Goal: Task Accomplishment & Management: Manage account settings

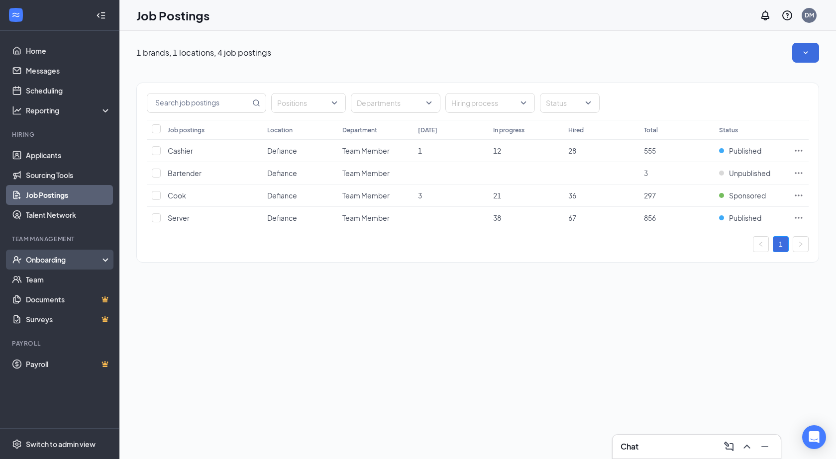
click at [49, 259] on div "Onboarding" at bounding box center [64, 260] width 77 height 10
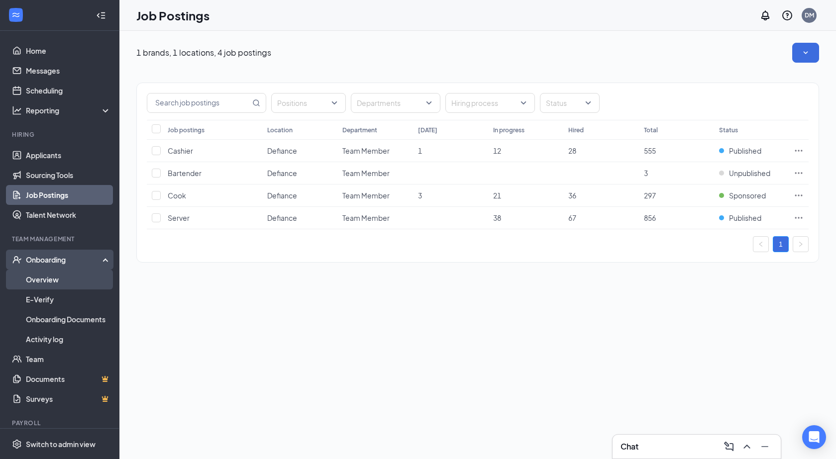
click at [33, 284] on link "Overview" at bounding box center [68, 280] width 85 height 20
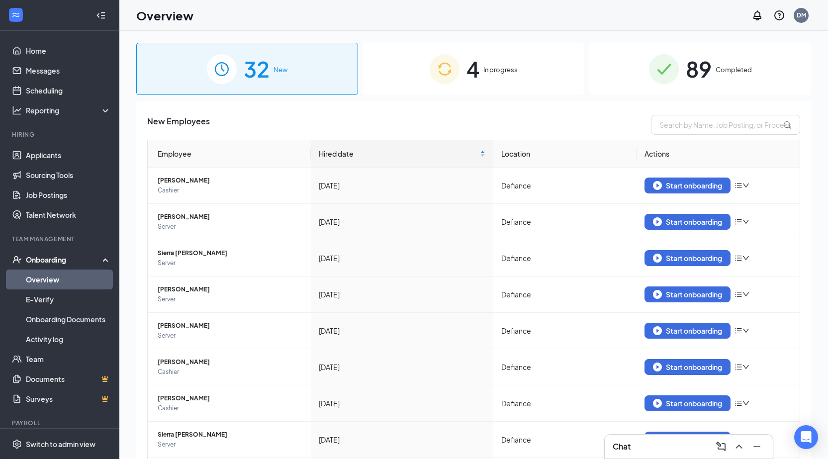
click at [467, 61] on span "4" at bounding box center [473, 69] width 13 height 34
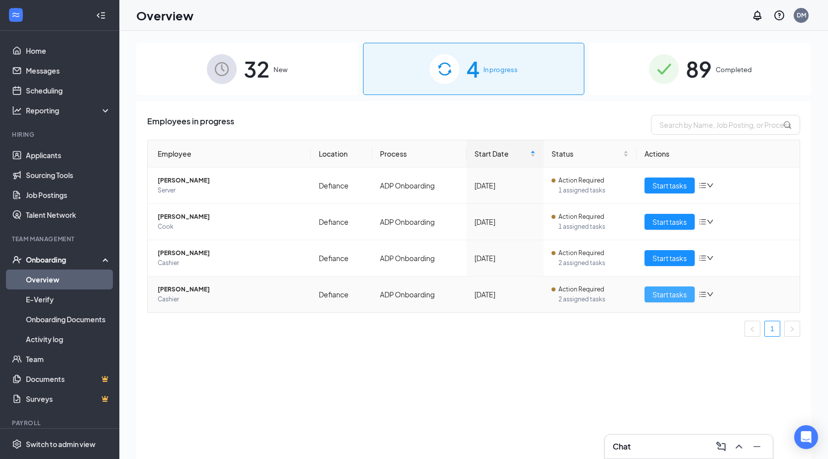
click at [661, 290] on span "Start tasks" at bounding box center [670, 294] width 34 height 11
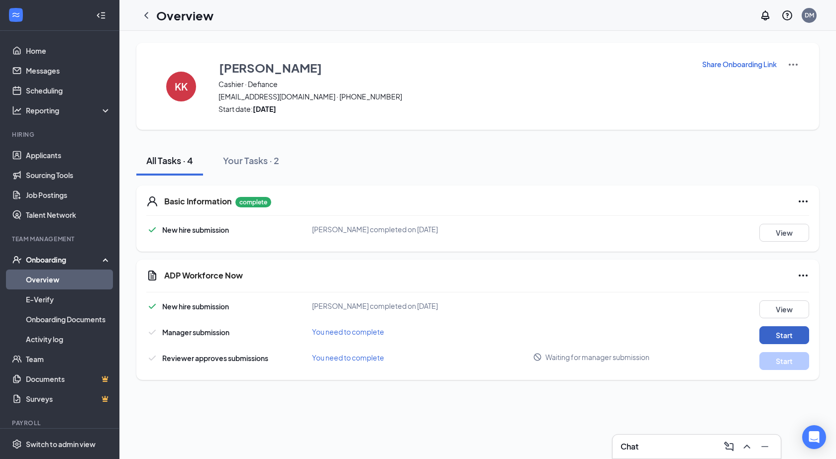
click at [777, 338] on button "Start" at bounding box center [784, 335] width 50 height 18
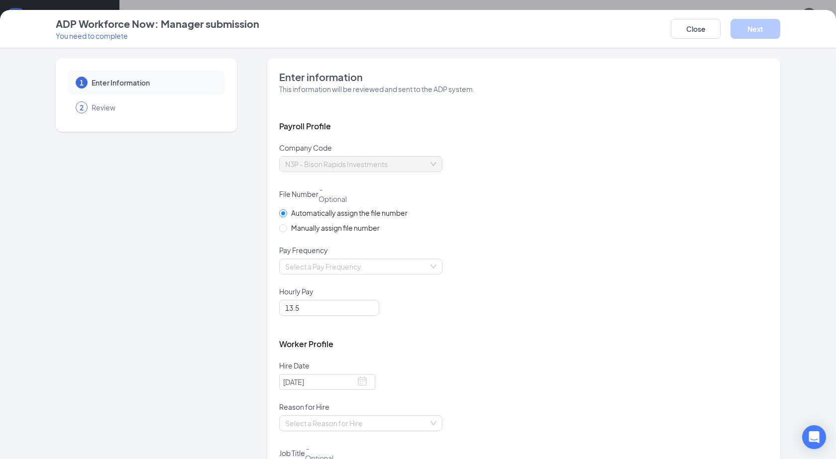
click at [344, 229] on span "Manually assign file number" at bounding box center [335, 227] width 97 height 11
click at [286, 229] on input "Manually assign file number" at bounding box center [282, 227] width 7 height 7
radio input "true"
radio input "false"
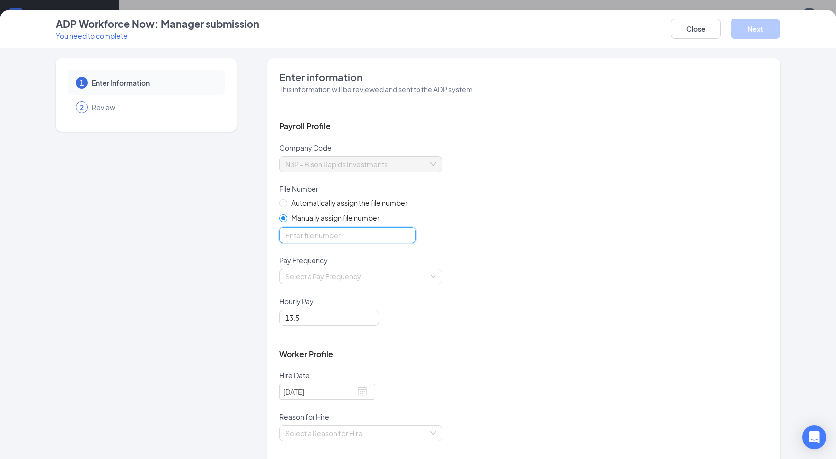
drag, startPoint x: 339, startPoint y: 240, endPoint x: 350, endPoint y: 242, distance: 10.6
click at [339, 240] on input "optional_short_text" at bounding box center [347, 235] width 136 height 16
type input "20086"
click at [303, 274] on input "search" at bounding box center [357, 276] width 144 height 15
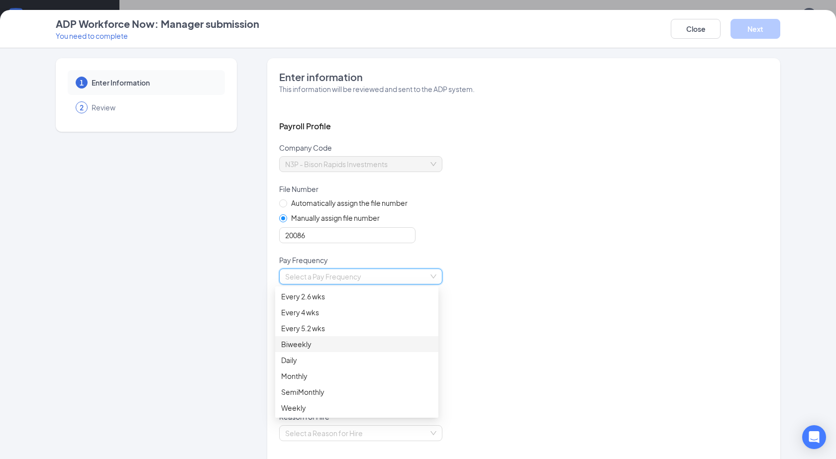
click at [315, 343] on div "Biweekly" at bounding box center [356, 344] width 151 height 11
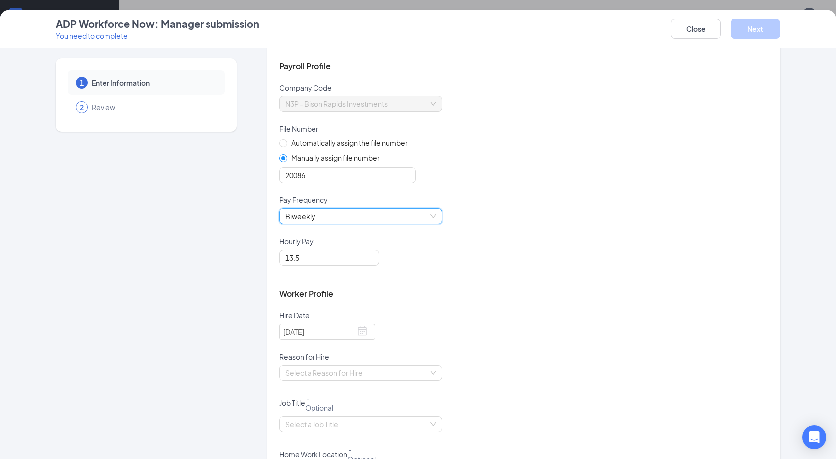
scroll to position [149, 0]
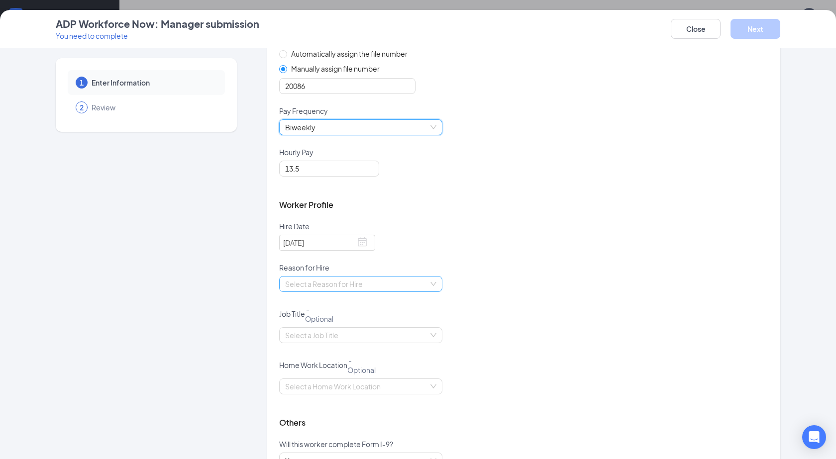
click at [328, 281] on input "search" at bounding box center [357, 284] width 144 height 15
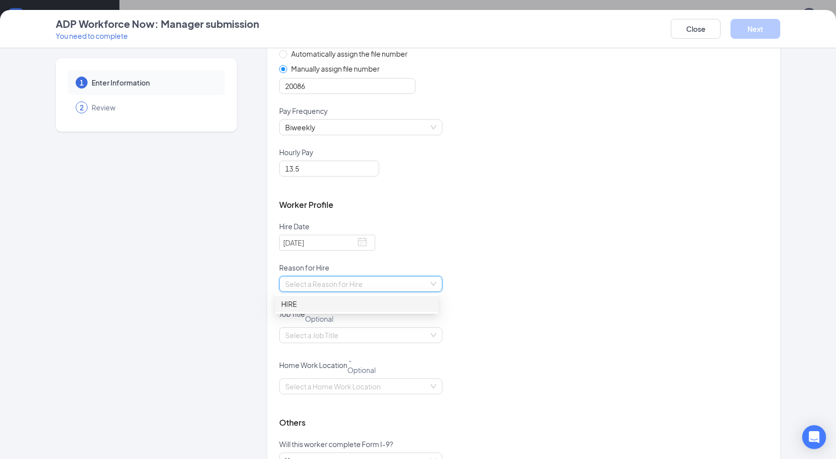
click at [304, 306] on div "HIRE" at bounding box center [356, 304] width 151 height 11
click at [304, 333] on input "search" at bounding box center [357, 335] width 144 height 15
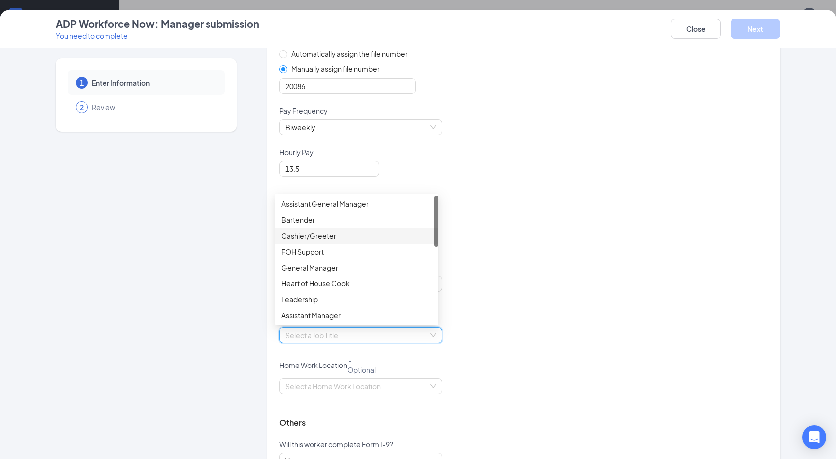
click at [304, 240] on div "Cashier/Greeter" at bounding box center [356, 235] width 151 height 11
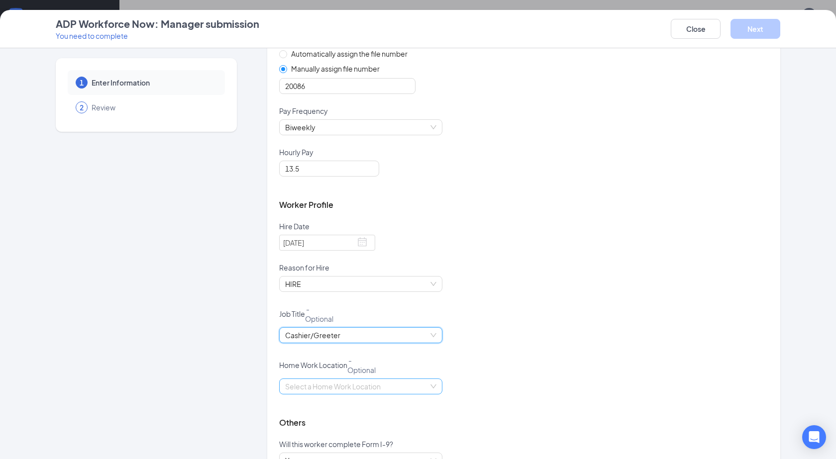
click at [312, 386] on input "search" at bounding box center [357, 386] width 144 height 15
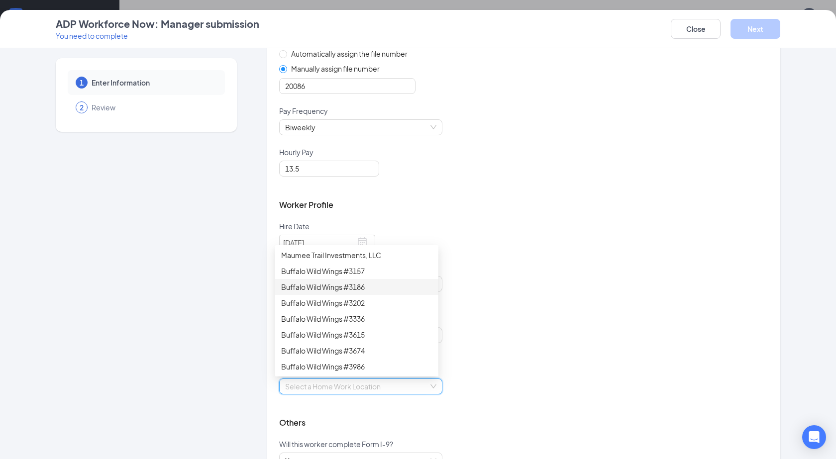
click at [322, 292] on div "Buffalo Wild Wings #3186" at bounding box center [356, 287] width 151 height 11
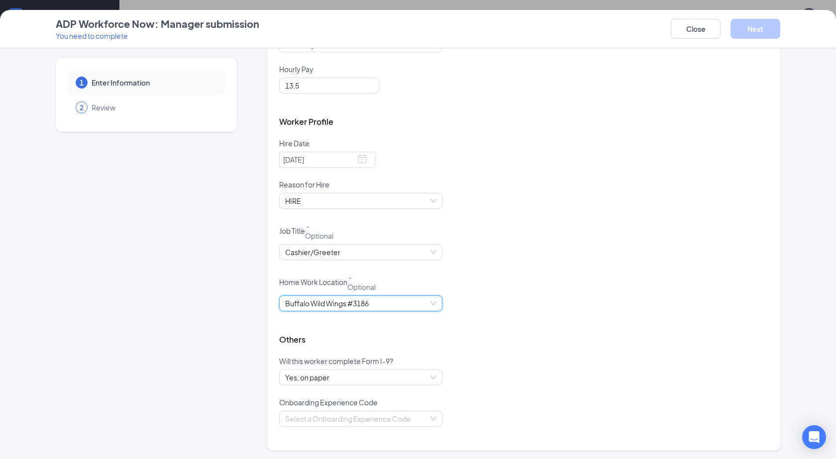
scroll to position [234, 0]
click at [316, 376] on span "Yes, on paper" at bounding box center [360, 376] width 151 height 15
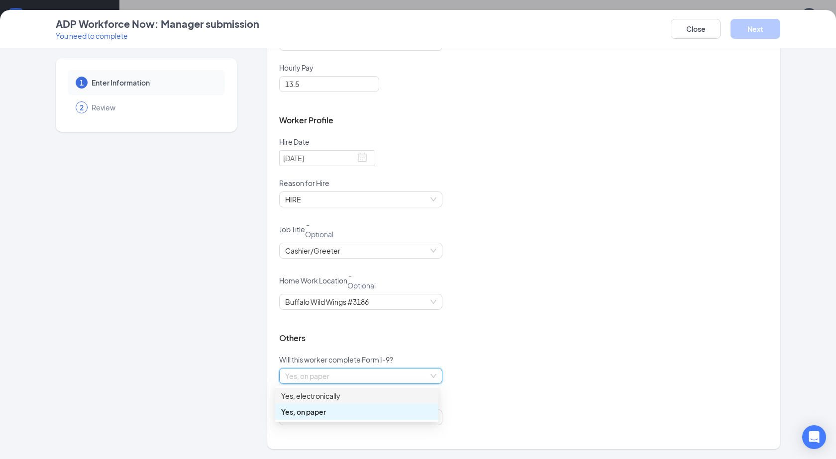
click at [317, 397] on div "Yes, electronically" at bounding box center [356, 396] width 151 height 11
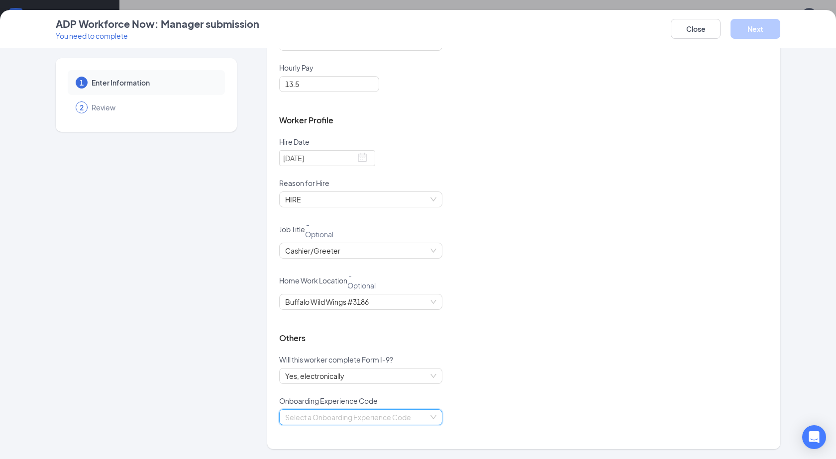
click at [322, 414] on input "search" at bounding box center [357, 417] width 144 height 15
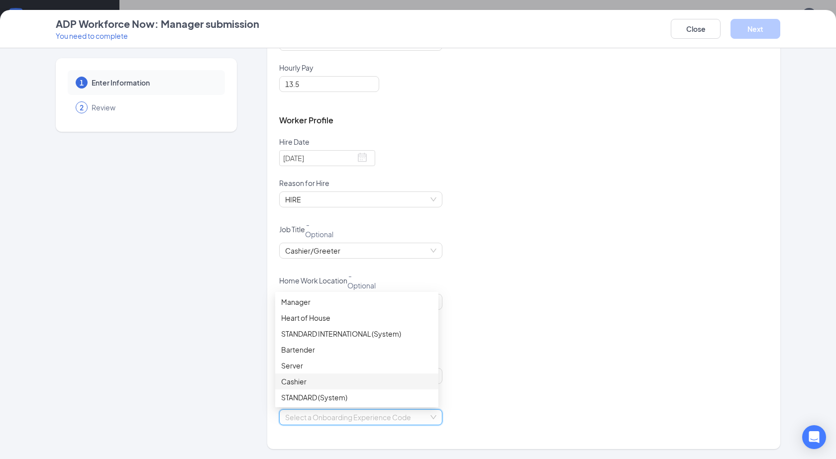
click at [308, 380] on div "Cashier" at bounding box center [356, 381] width 151 height 11
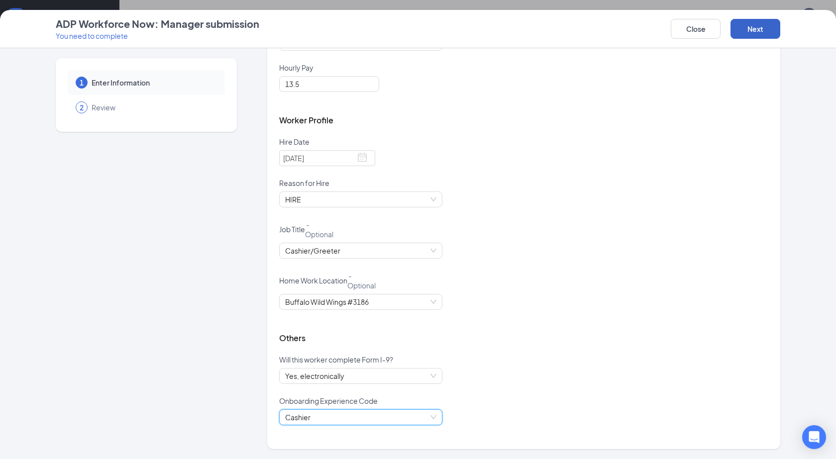
click at [747, 35] on button "Next" at bounding box center [755, 29] width 50 height 20
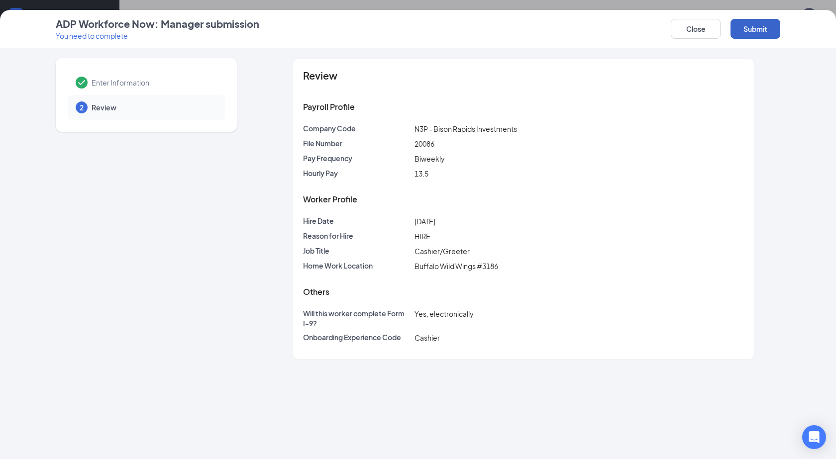
scroll to position [0, 0]
drag, startPoint x: 752, startPoint y: 13, endPoint x: 755, endPoint y: 17, distance: 5.4
click at [755, 14] on div "ADP Workforce Now: Manager submission You need to complete Close Submit" at bounding box center [418, 29] width 836 height 38
click at [755, 22] on button "Submit" at bounding box center [755, 29] width 50 height 20
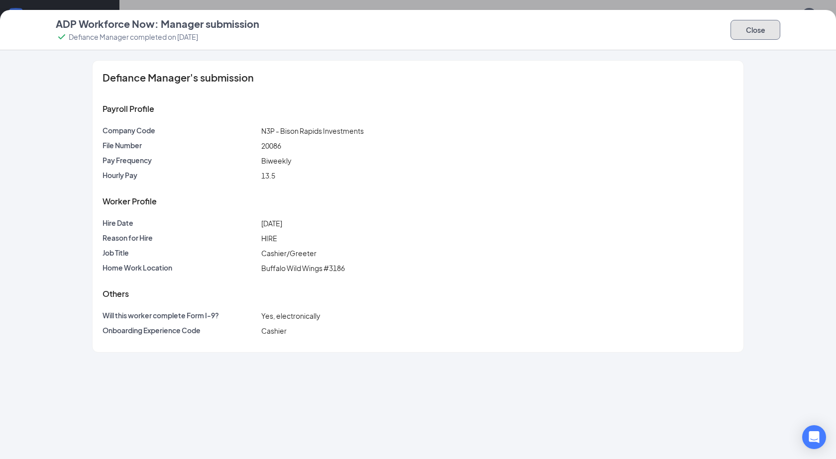
click at [739, 32] on button "Close" at bounding box center [755, 30] width 50 height 20
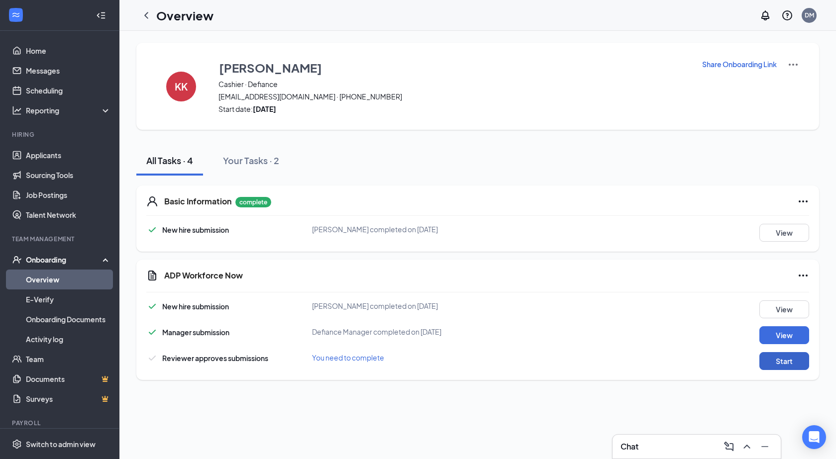
click at [775, 358] on button "Start" at bounding box center [784, 361] width 50 height 18
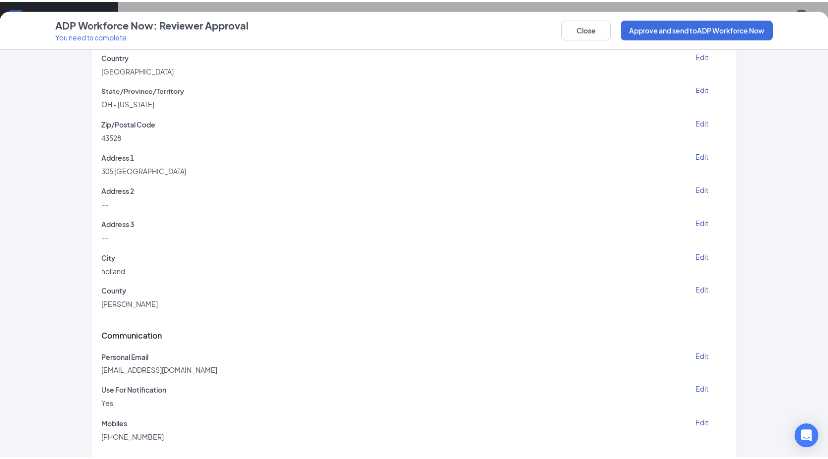
scroll to position [299, 0]
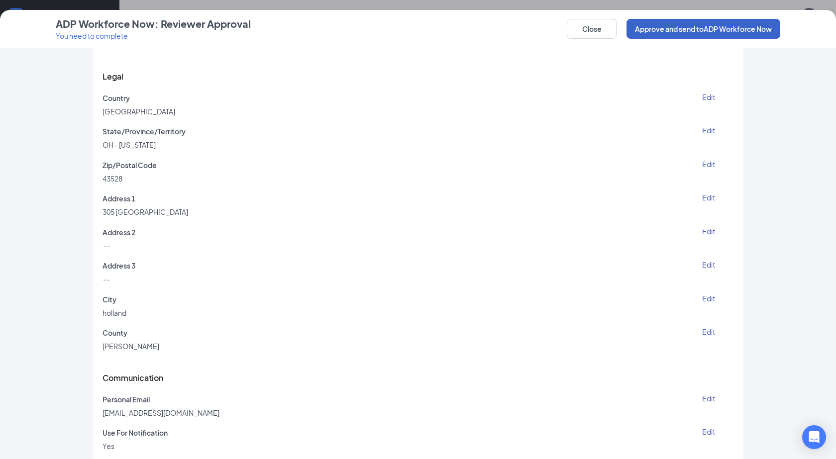
click at [713, 37] on button "Approve and send to ADP Workforce Now" at bounding box center [703, 29] width 154 height 20
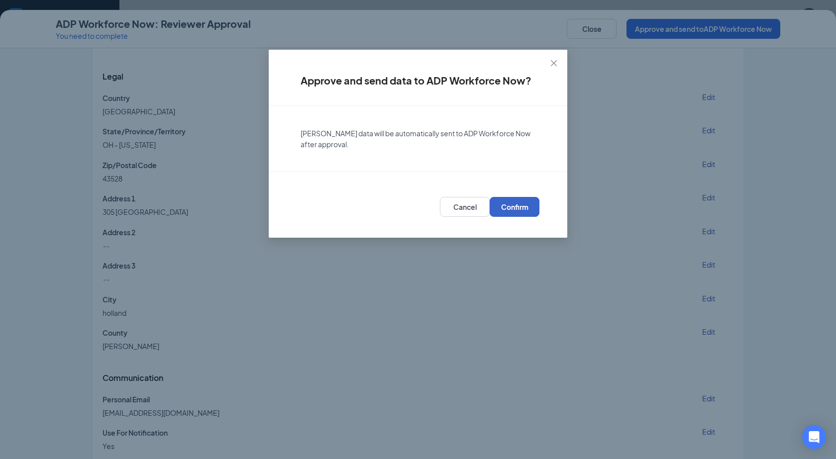
click at [526, 203] on span "Confirm" at bounding box center [514, 207] width 27 height 10
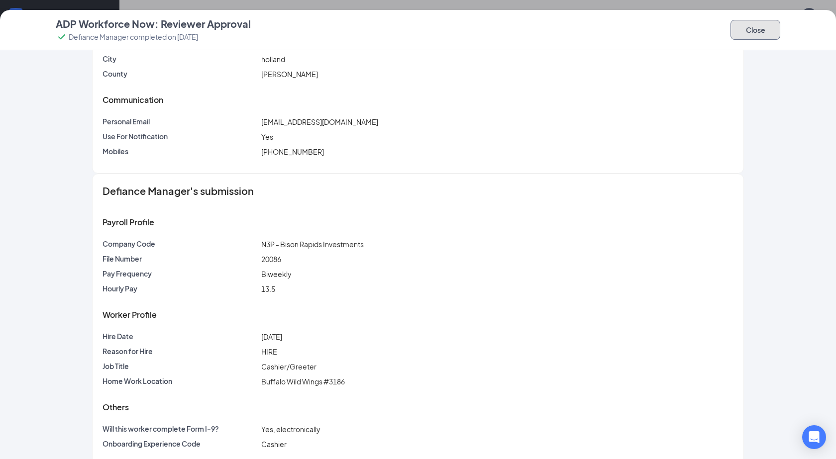
drag, startPoint x: 756, startPoint y: 34, endPoint x: 679, endPoint y: 2, distance: 83.9
click at [755, 34] on button "Close" at bounding box center [755, 30] width 50 height 20
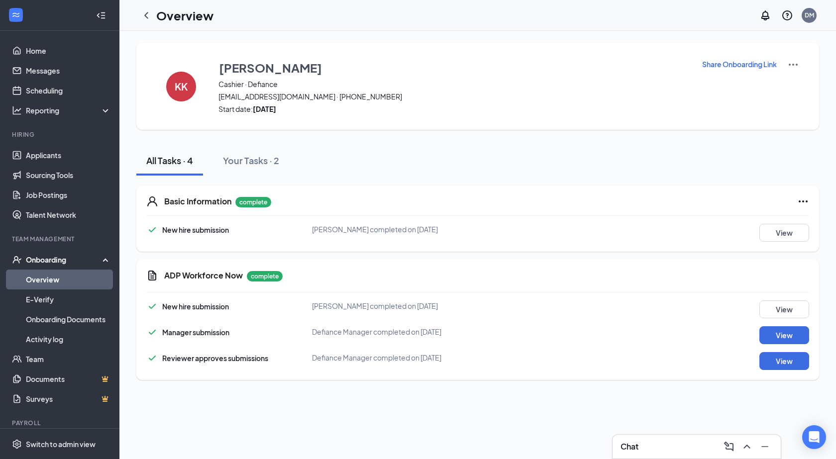
click at [55, 273] on link "Overview" at bounding box center [68, 280] width 85 height 20
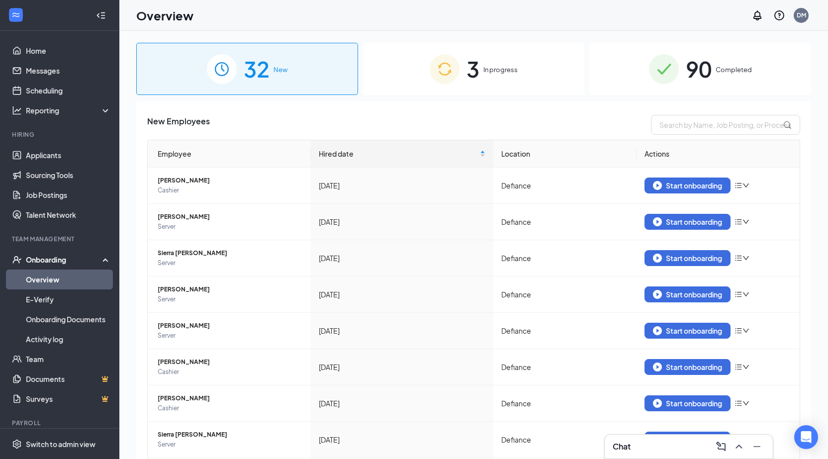
click at [718, 63] on div "90 Completed" at bounding box center [701, 69] width 222 height 52
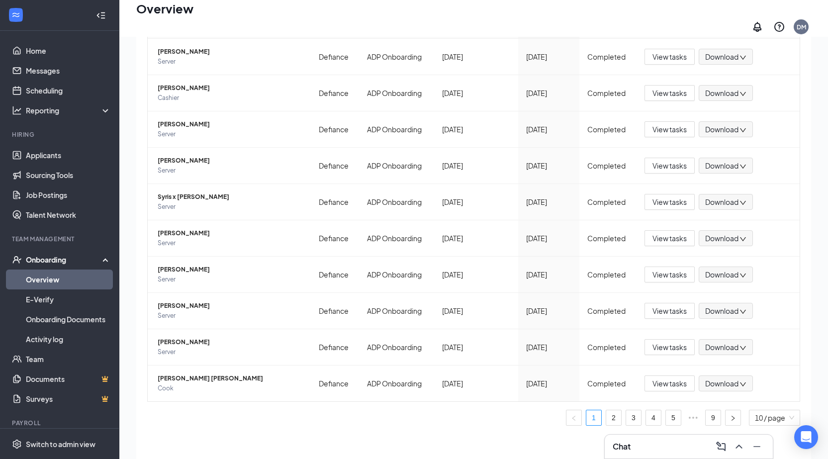
scroll to position [45, 0]
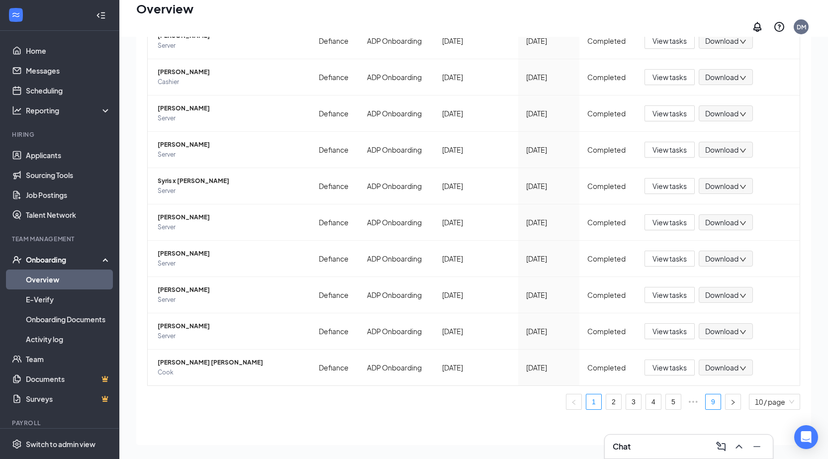
click at [697, 398] on ul "1 2 3 4 5 ••• 9 10 / page" at bounding box center [473, 402] width 653 height 16
click at [706, 398] on link "9" at bounding box center [713, 402] width 15 height 15
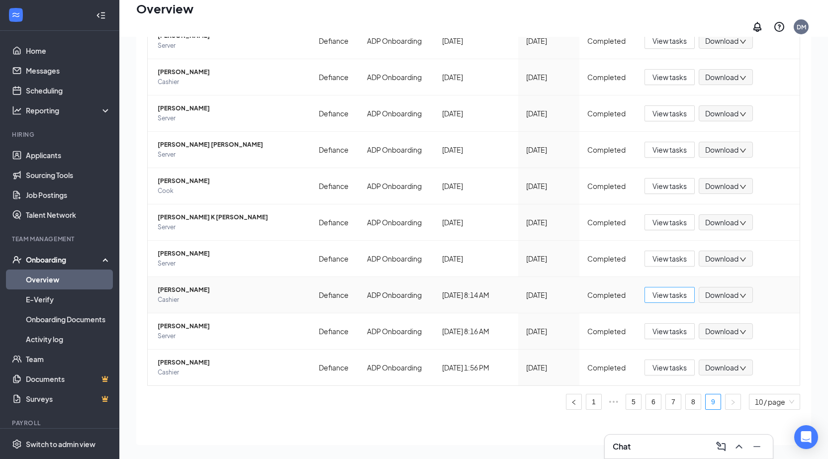
click at [661, 291] on span "View tasks" at bounding box center [670, 295] width 34 height 11
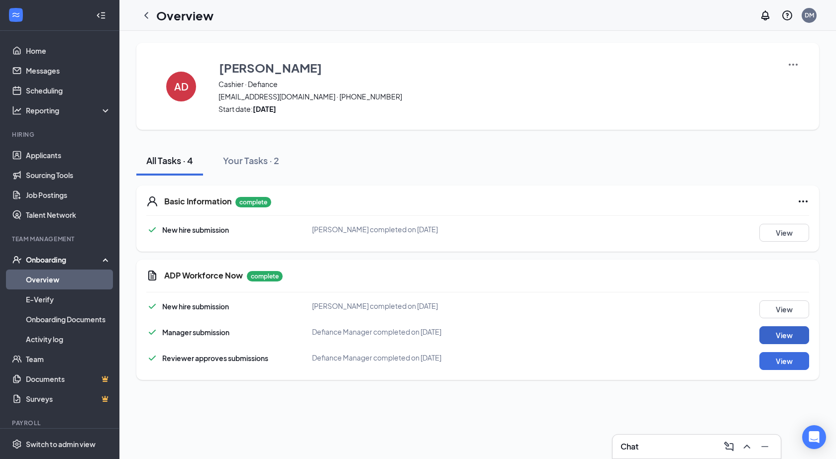
click at [770, 329] on button "View" at bounding box center [784, 335] width 50 height 18
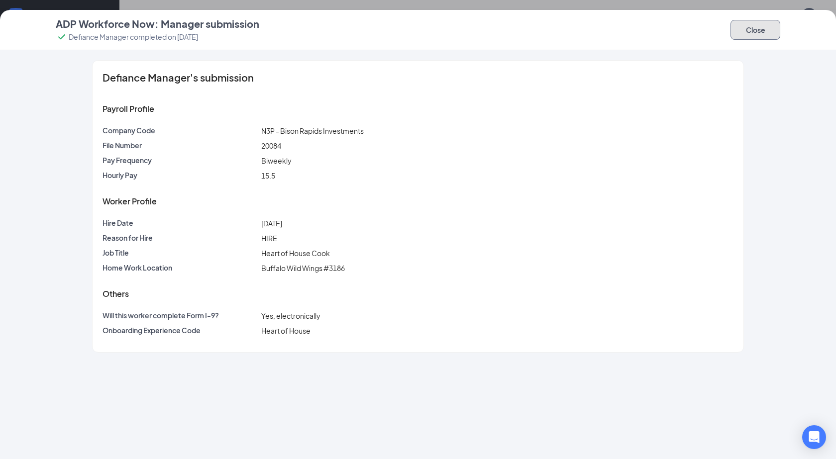
click at [757, 32] on button "Close" at bounding box center [755, 30] width 50 height 20
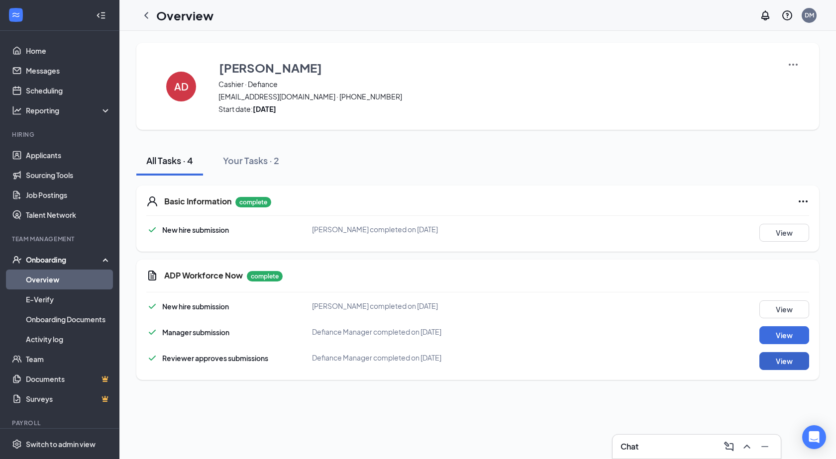
click at [780, 362] on button "View" at bounding box center [784, 361] width 50 height 18
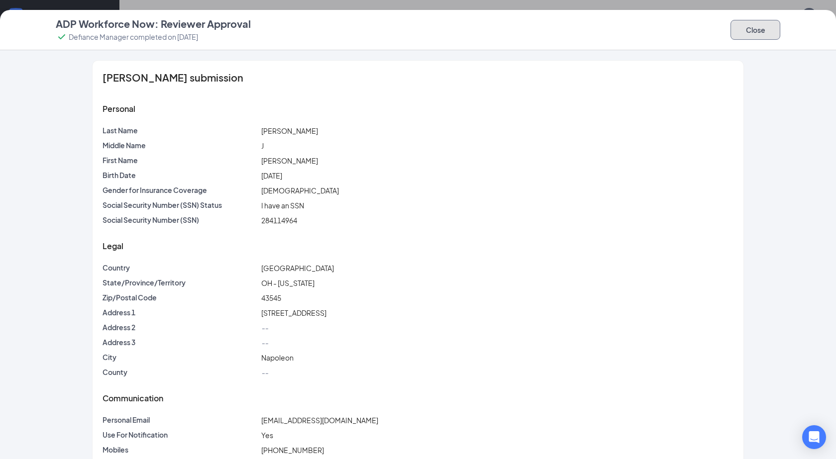
click at [743, 30] on button "Close" at bounding box center [755, 30] width 50 height 20
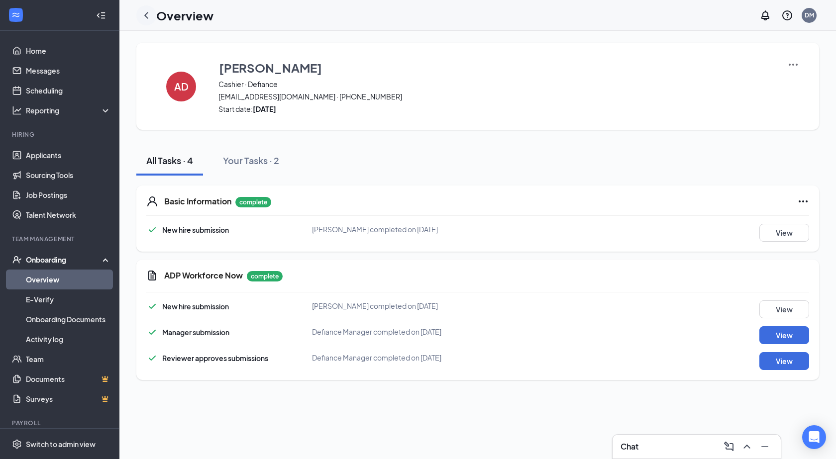
click at [142, 12] on icon "ChevronLeft" at bounding box center [146, 15] width 12 height 12
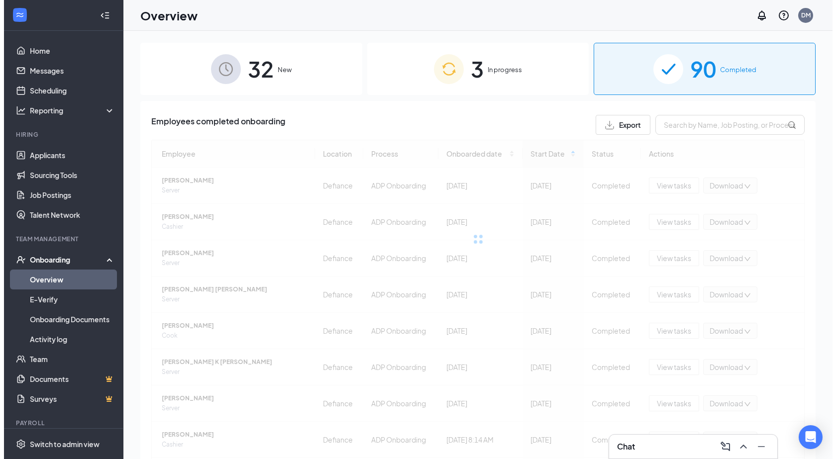
scroll to position [106, 0]
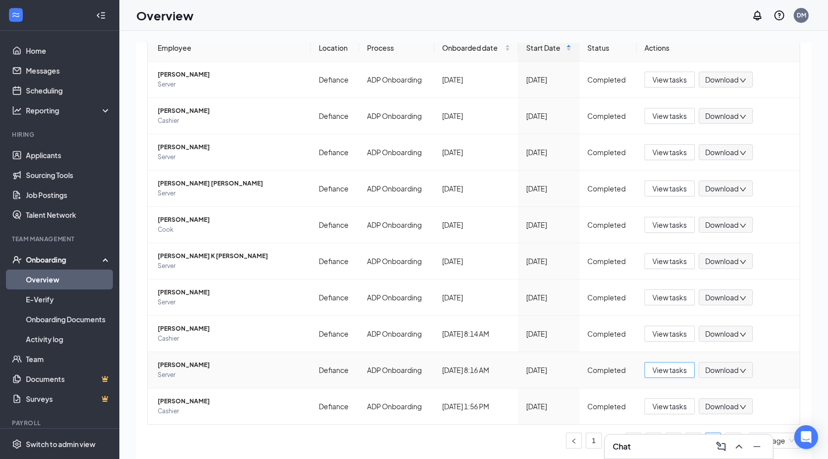
click at [668, 374] on span "View tasks" at bounding box center [670, 370] width 34 height 11
